Goal: Information Seeking & Learning: Learn about a topic

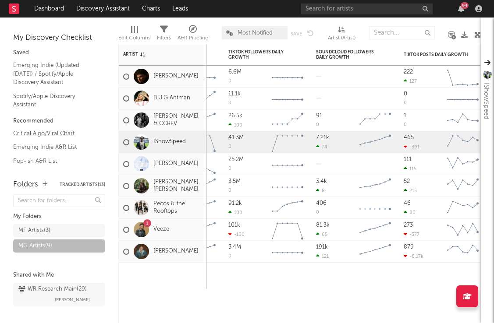
scroll to position [28, 0]
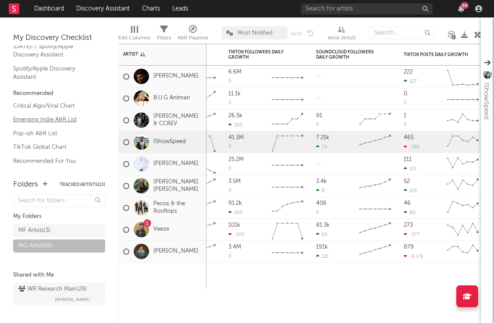
click at [38, 116] on link "Emerging Indie A&R List" at bounding box center [54, 120] width 83 height 10
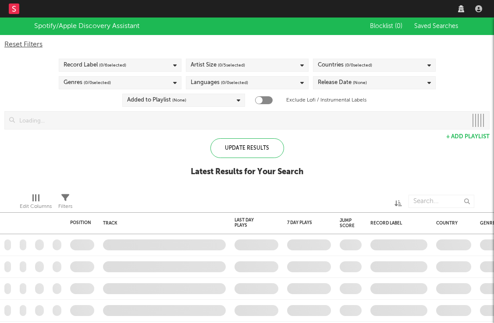
checkbox input "true"
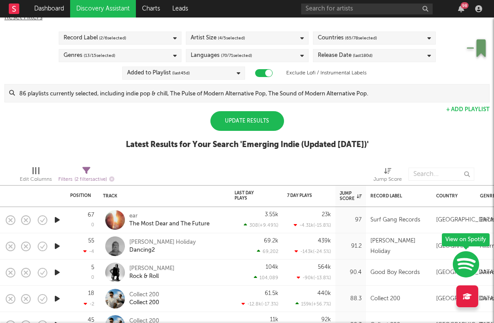
click at [260, 117] on div "Update Results" at bounding box center [247, 121] width 74 height 20
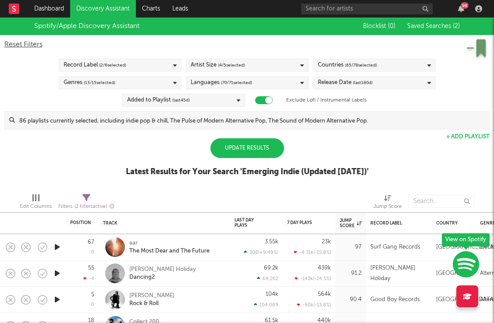
click at [233, 145] on div "Update Results" at bounding box center [247, 148] width 74 height 20
click at [230, 146] on div "Update Results" at bounding box center [247, 148] width 74 height 20
click at [21, 43] on div "Reset Filters" at bounding box center [246, 44] width 485 height 11
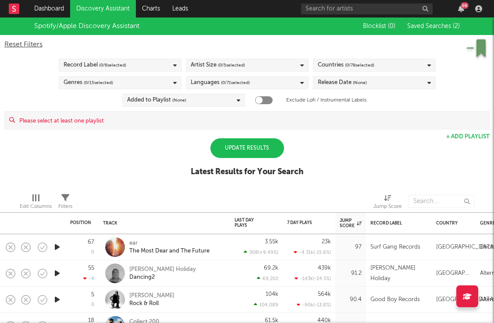
checkbox input "false"
click at [14, 4] on rect at bounding box center [14, 9] width 11 height 11
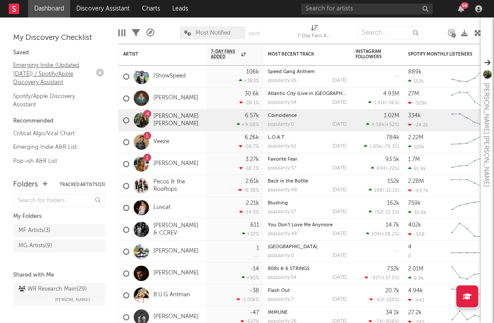
click at [39, 69] on link "Emerging Indie (Updated [DATE]) / Spotify/Apple Discovery Assistant" at bounding box center [54, 73] width 83 height 27
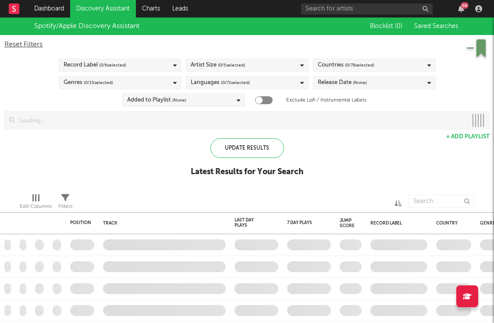
checkbox input "true"
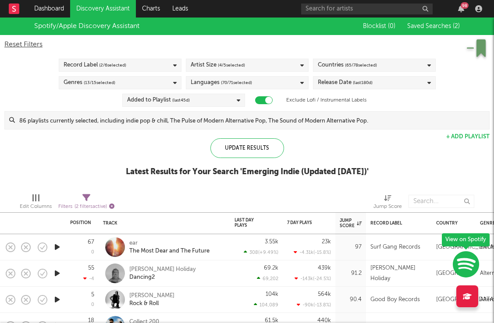
click at [111, 205] on icon "button" at bounding box center [111, 206] width 5 height 5
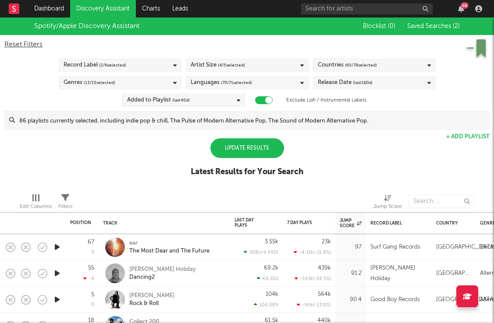
click at [255, 149] on div "Update Results" at bounding box center [247, 148] width 74 height 20
